Goal: Information Seeking & Learning: Learn about a topic

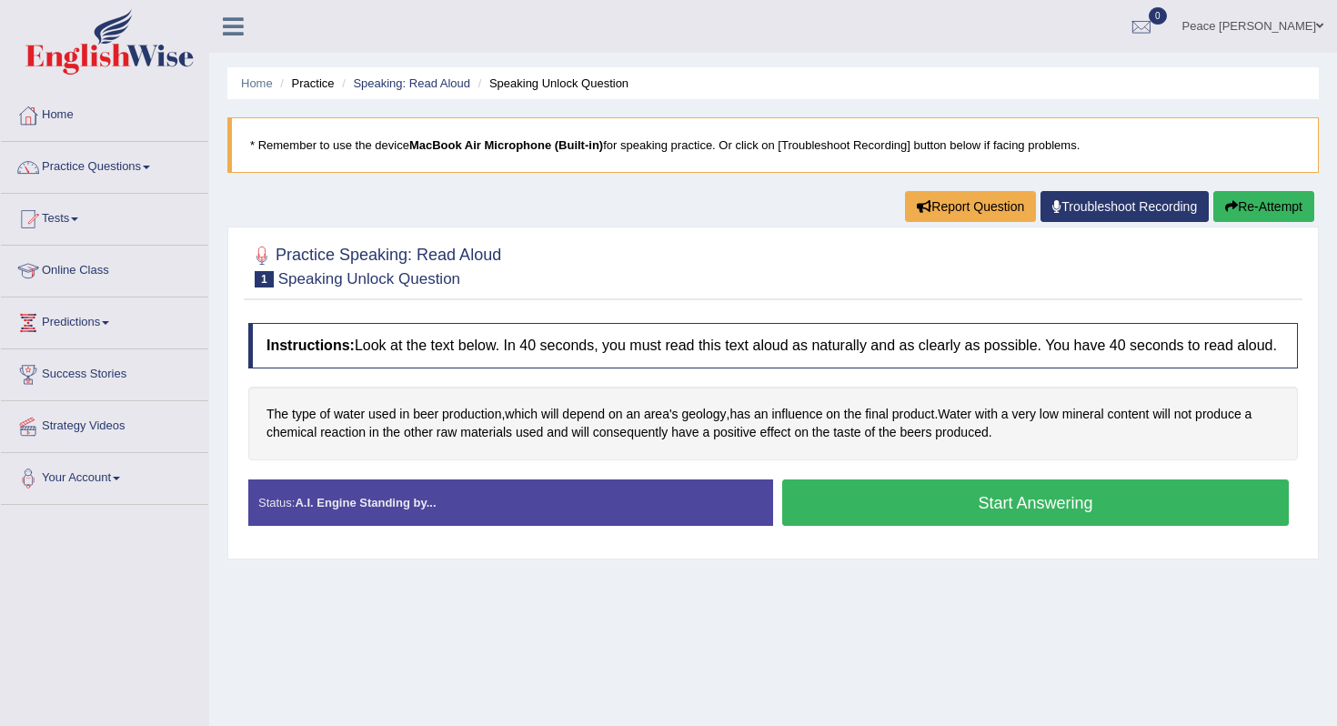
click at [951, 517] on button "Start Answering" at bounding box center [1035, 502] width 507 height 46
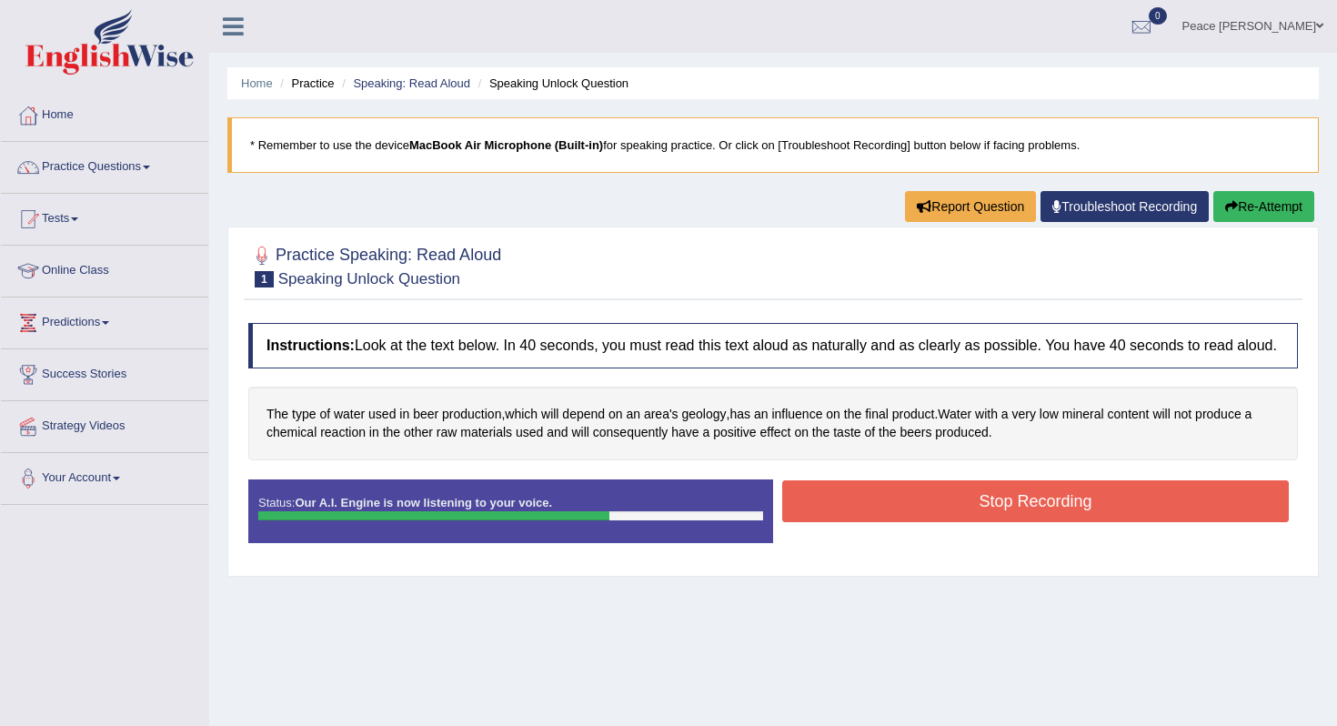
click at [951, 517] on button "Stop Recording" at bounding box center [1035, 501] width 507 height 42
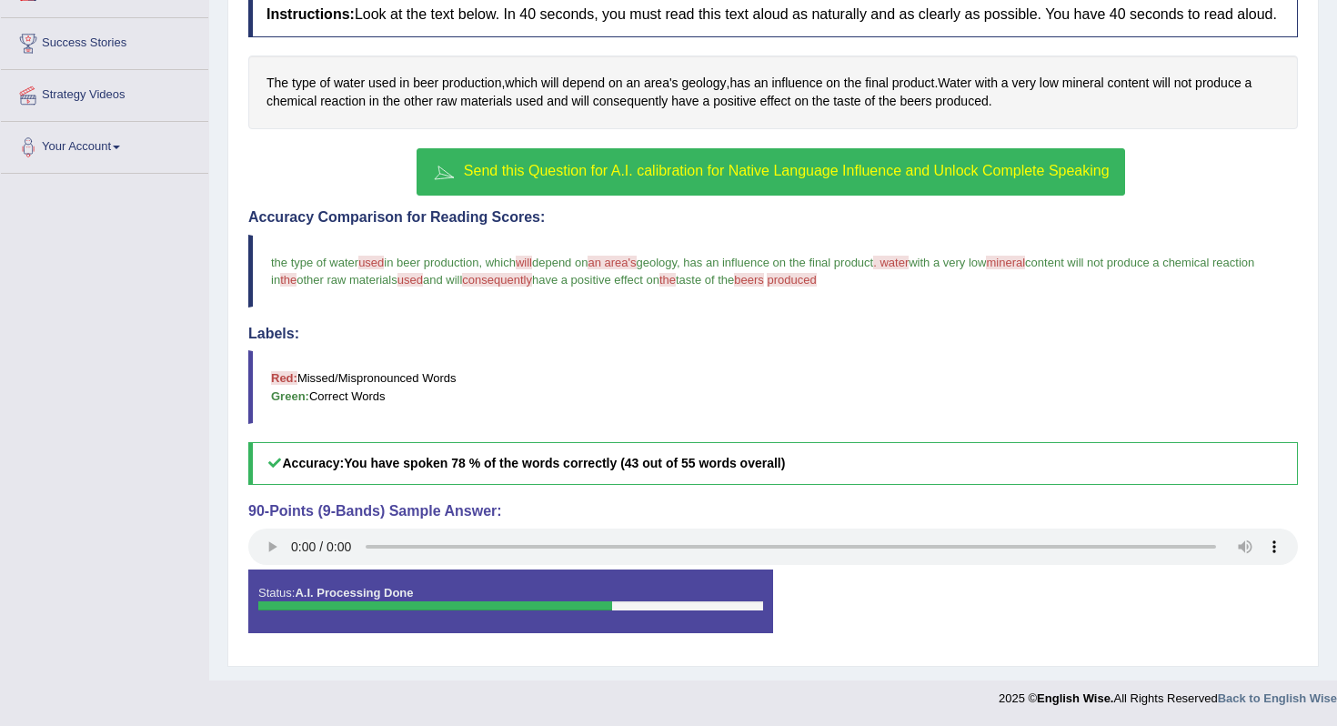
scroll to position [311, 0]
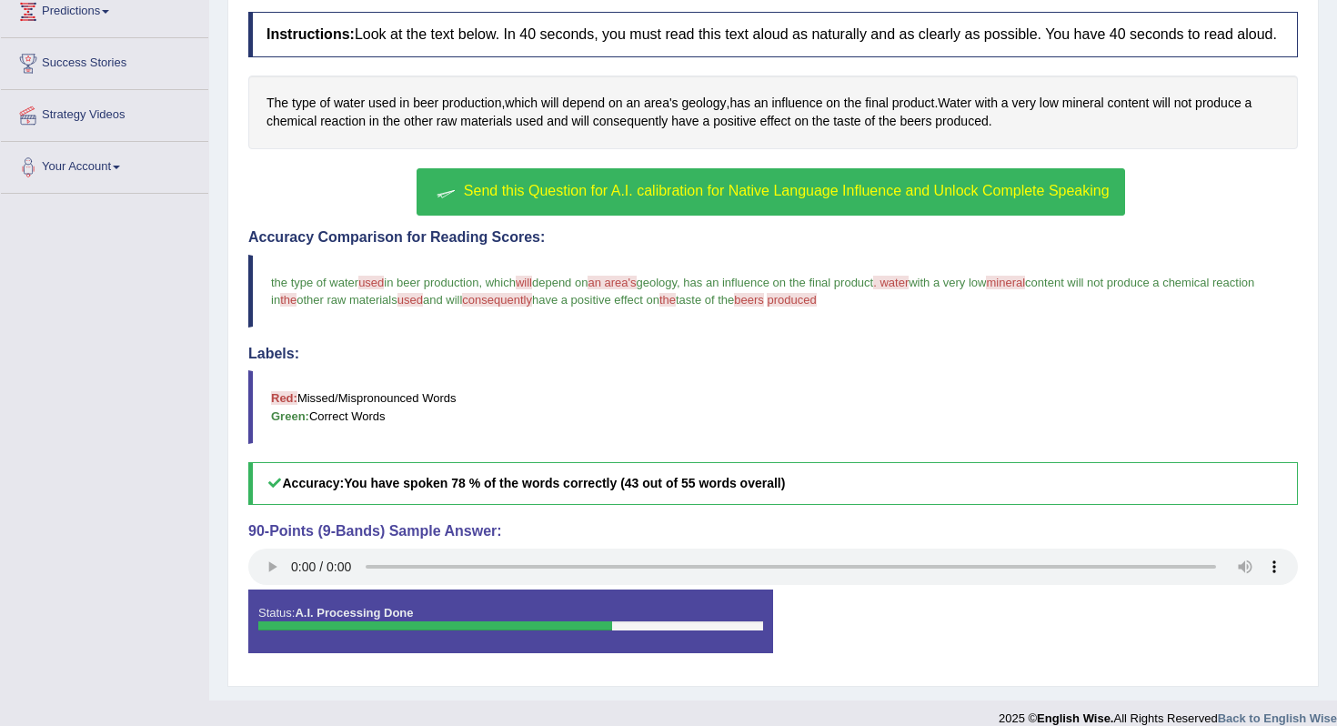
click at [787, 198] on span "Send this Question for A.I. calibration for Native Language Influence and Unloc…" at bounding box center [787, 190] width 646 height 15
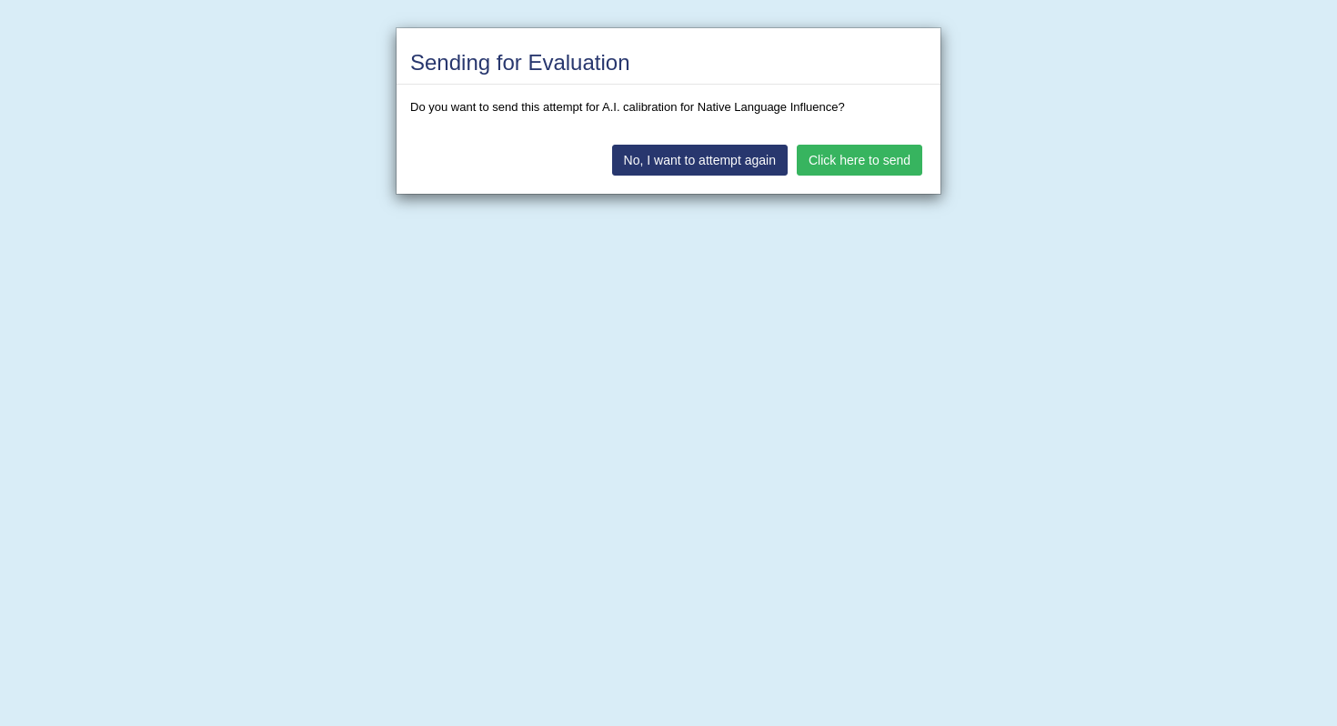
click at [886, 158] on button "Click here to send" at bounding box center [860, 160] width 126 height 31
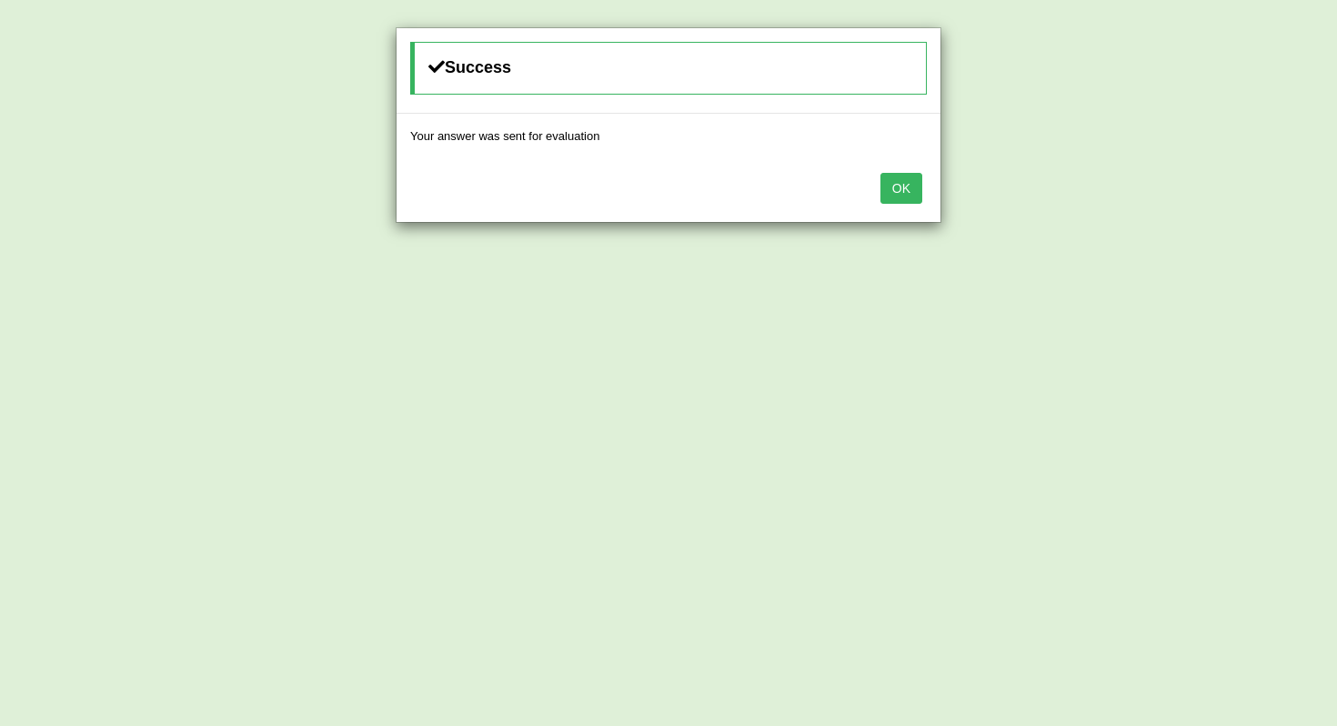
click at [906, 195] on button "OK" at bounding box center [902, 188] width 42 height 31
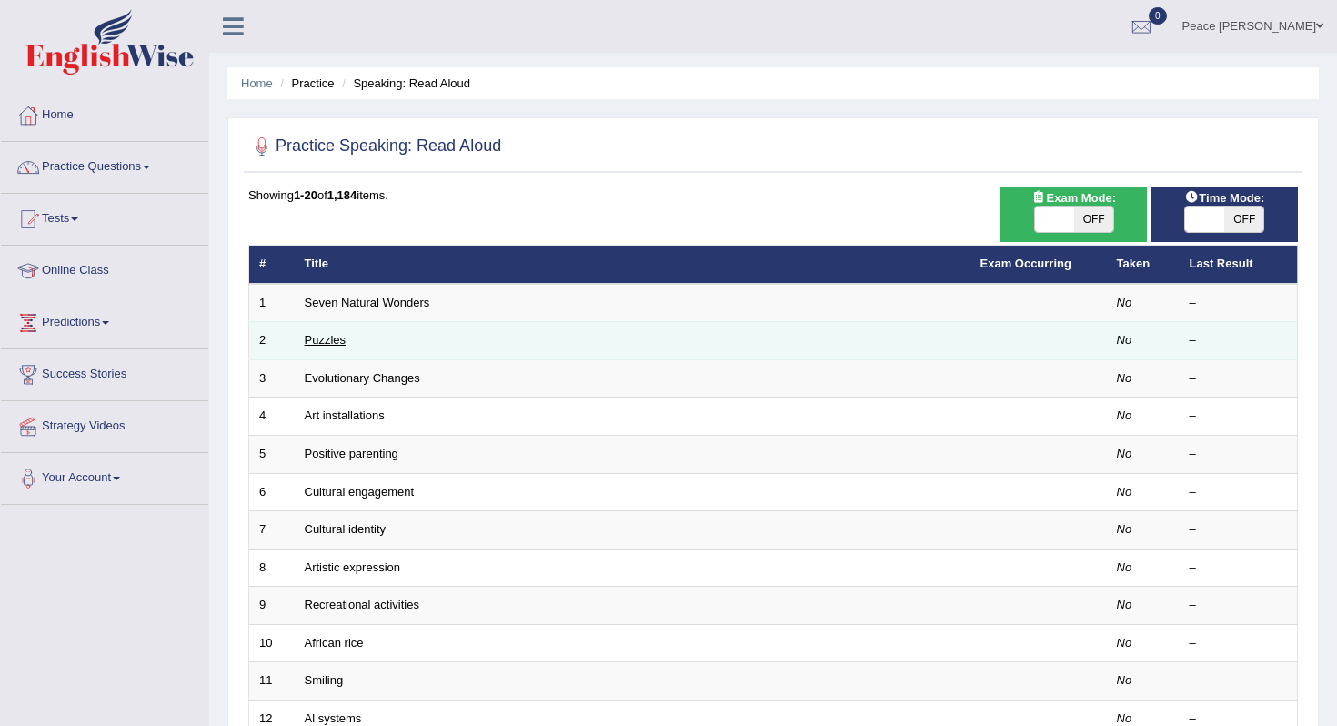
click at [330, 337] on link "Puzzles" at bounding box center [326, 340] width 42 height 14
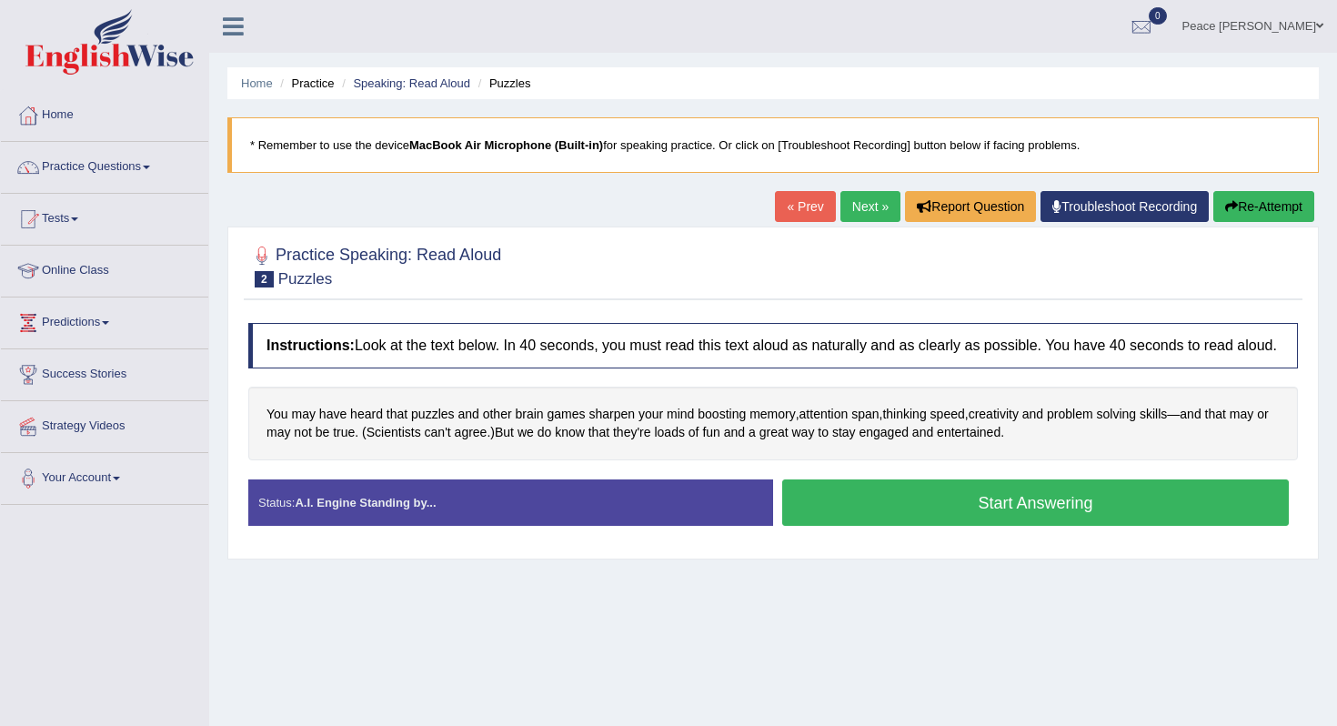
click at [902, 524] on button "Start Answering" at bounding box center [1035, 502] width 507 height 46
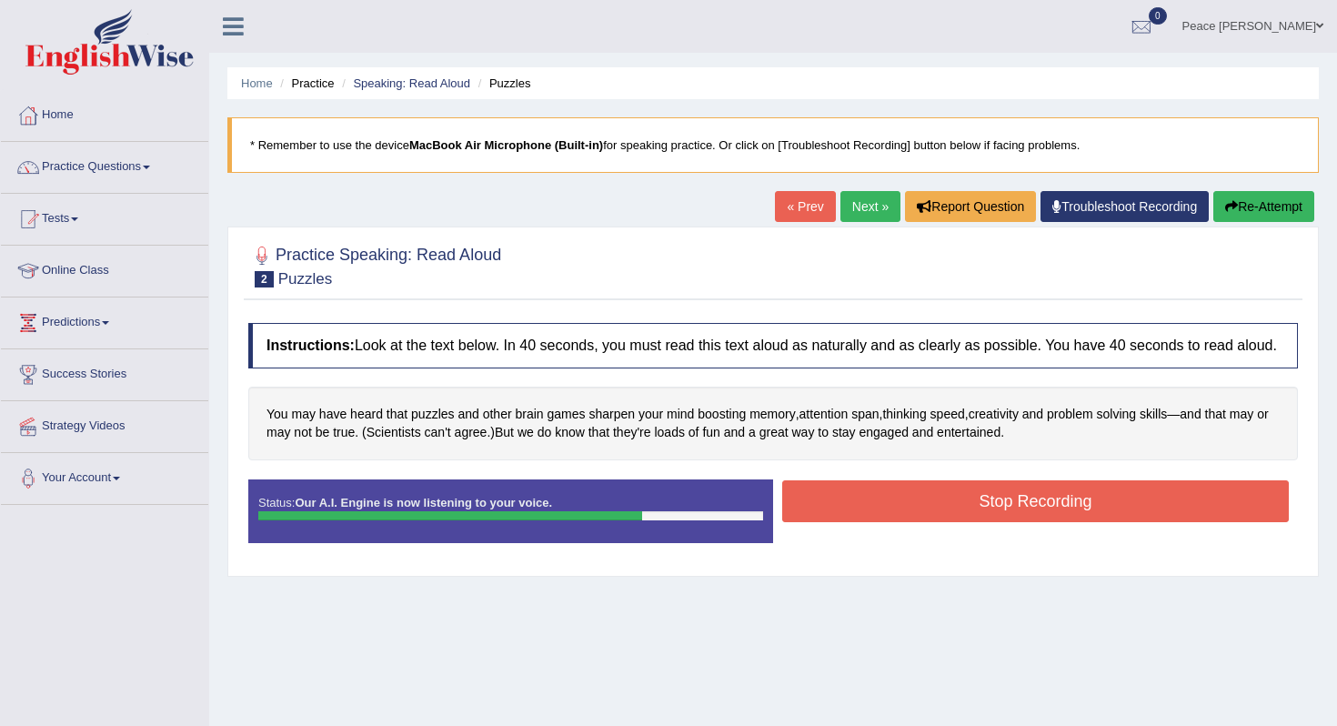
click at [902, 522] on button "Stop Recording" at bounding box center [1035, 501] width 507 height 42
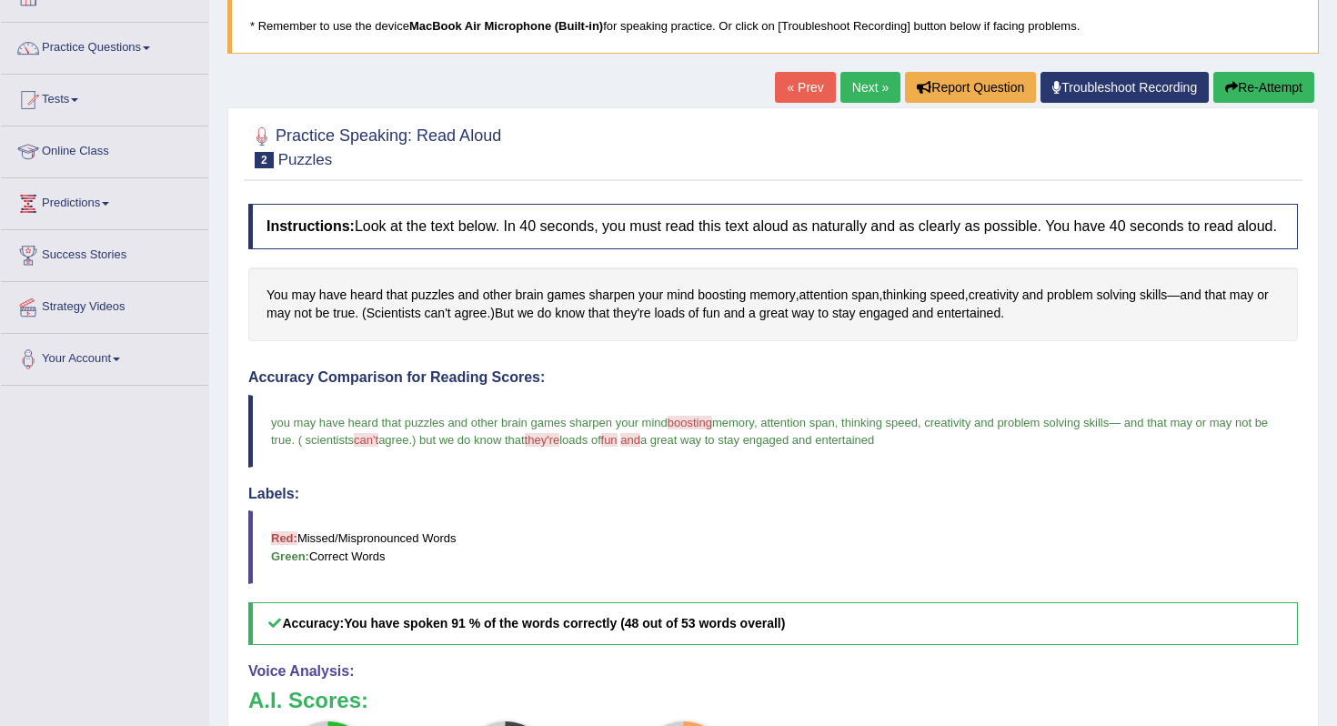
scroll to position [116, 0]
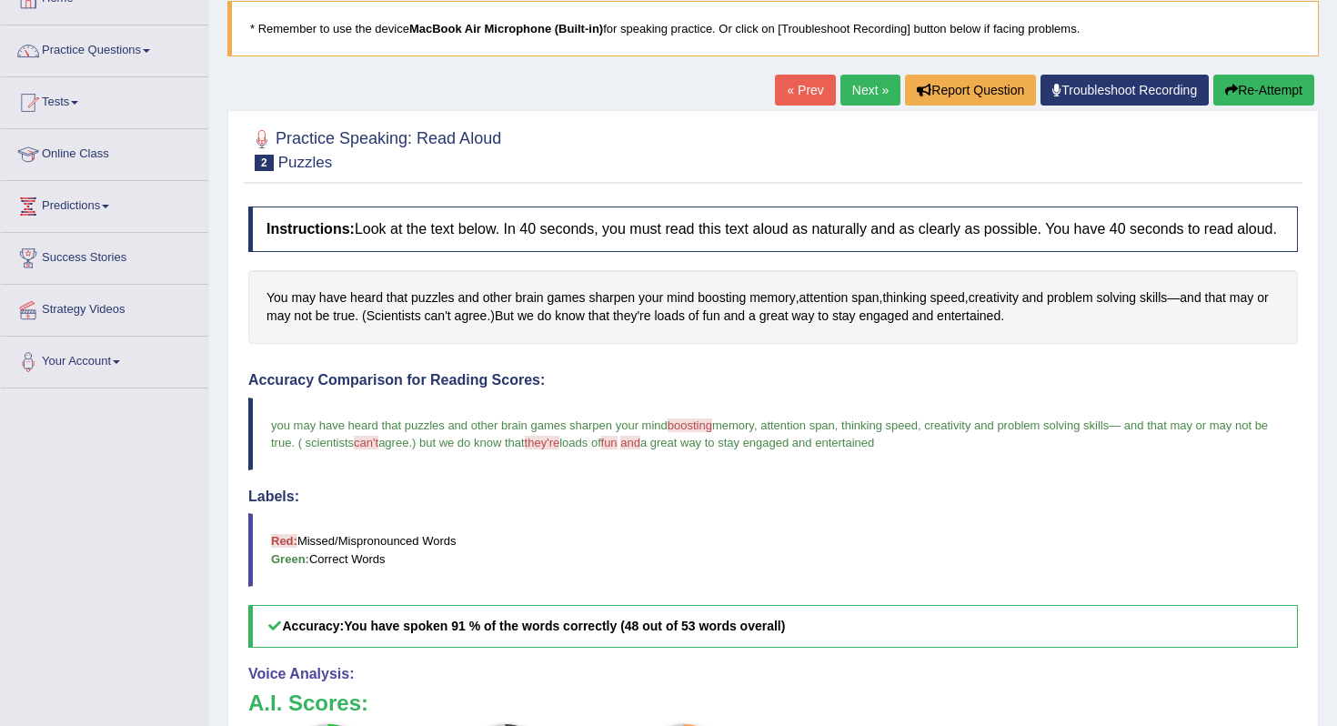
click at [864, 96] on link "Next »" at bounding box center [871, 90] width 60 height 31
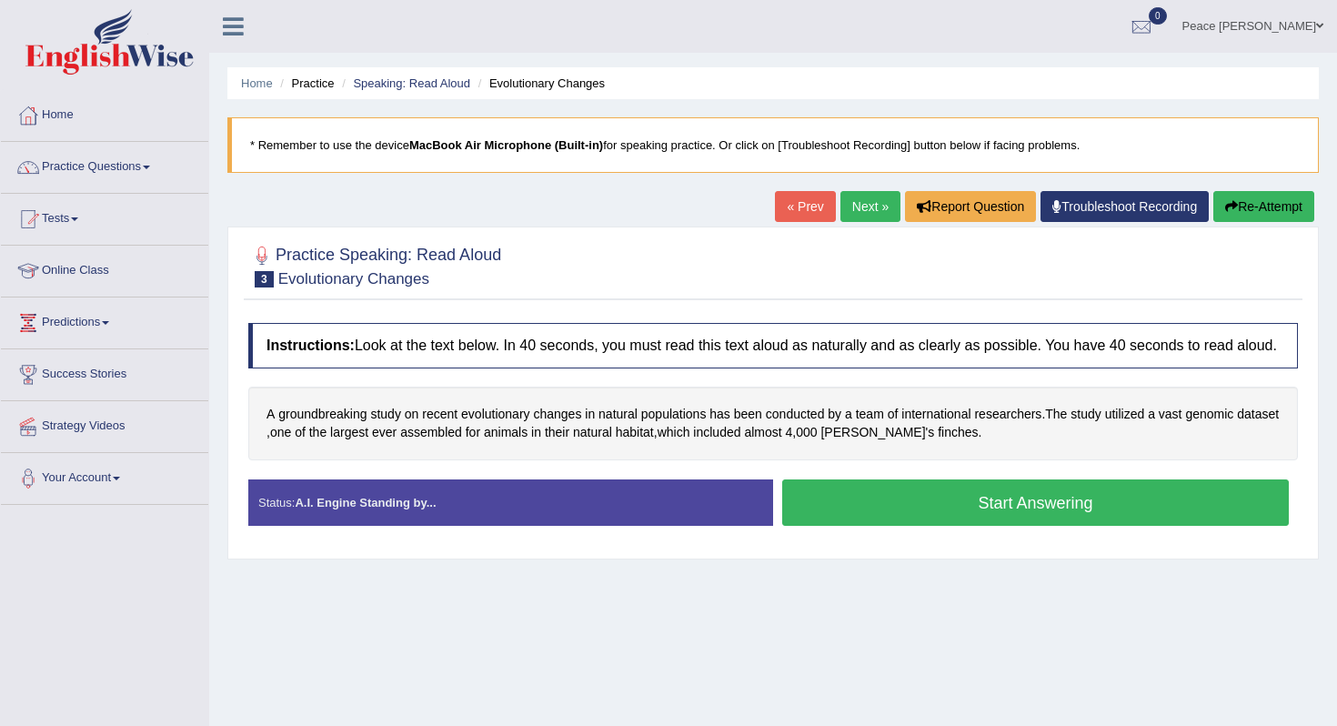
click at [980, 525] on button "Start Answering" at bounding box center [1035, 502] width 507 height 46
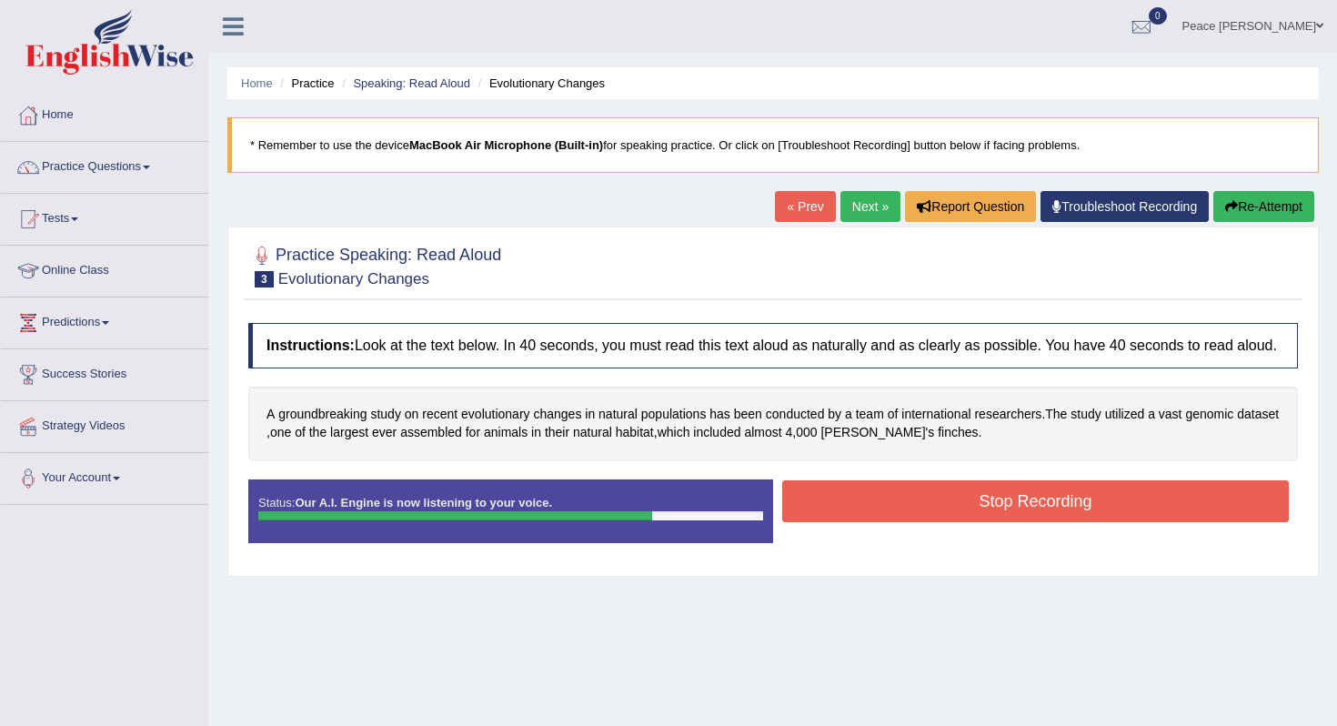
click at [980, 522] on button "Stop Recording" at bounding box center [1035, 501] width 507 height 42
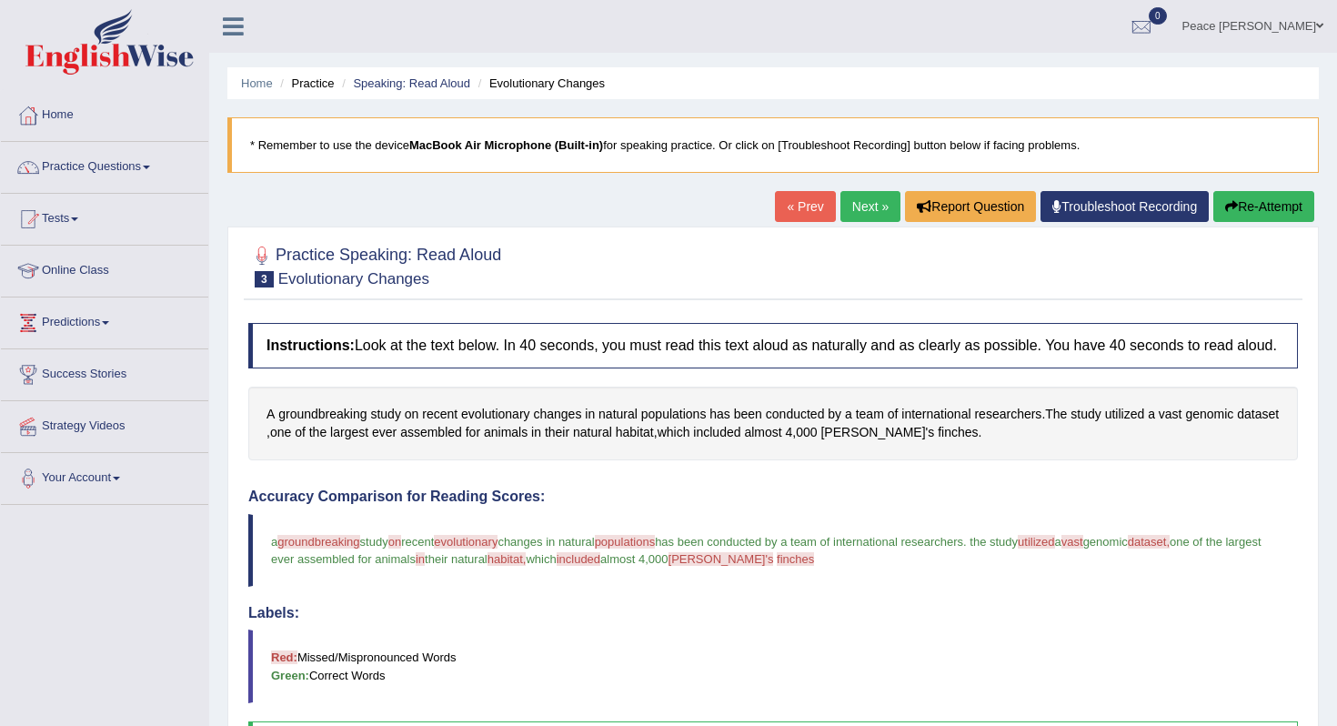
click at [875, 207] on link "Next »" at bounding box center [871, 206] width 60 height 31
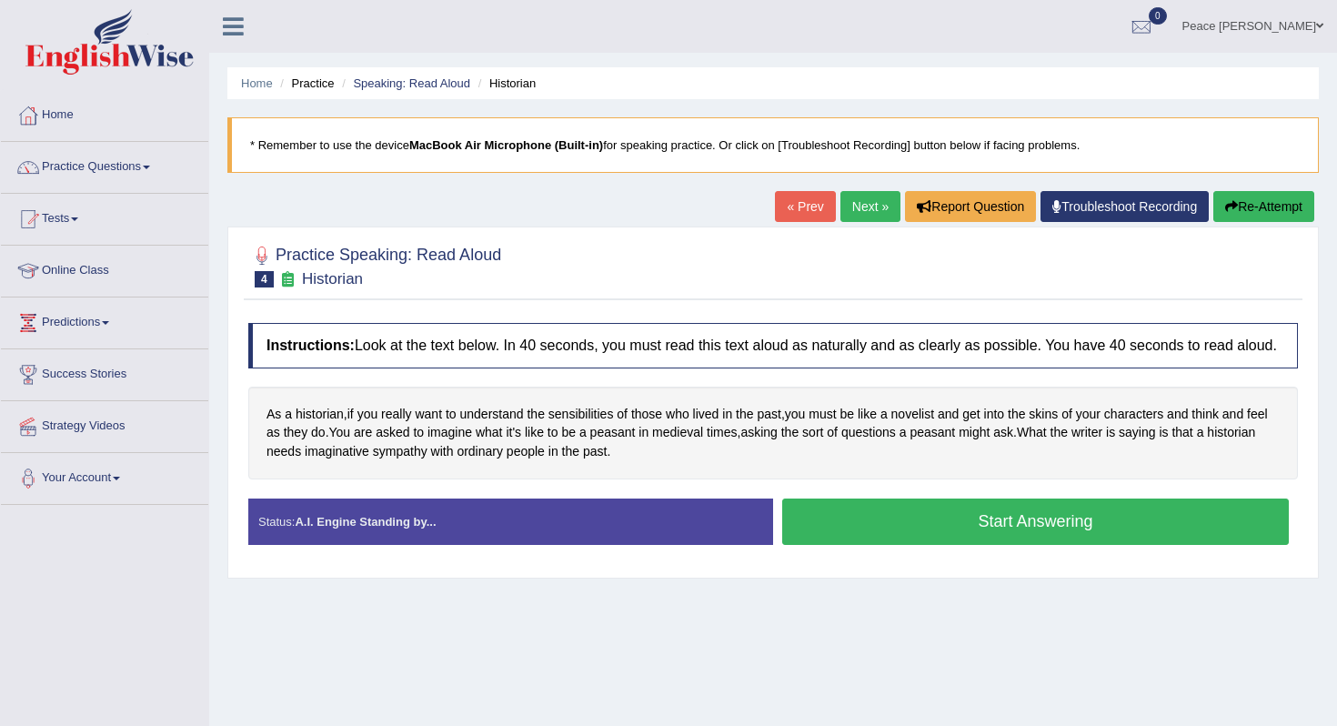
click at [1124, 207] on link "Troubleshoot Recording" at bounding box center [1125, 206] width 168 height 31
